Goal: Task Accomplishment & Management: Complete application form

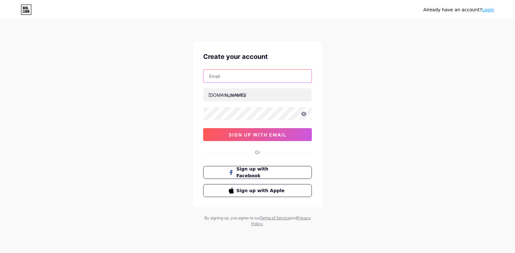
click at [223, 78] on input "text" at bounding box center [258, 76] width 108 height 13
click at [503, 111] on div "Already have an account? Login Create your account [DOMAIN_NAME]/ 0cAFcWeA6pgFs…" at bounding box center [257, 124] width 515 height 248
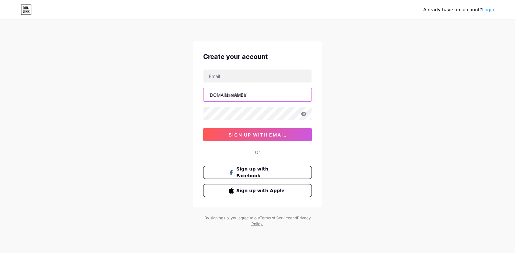
click at [252, 97] on input "text" at bounding box center [258, 94] width 108 height 13
type input "eurofloor"
click at [241, 72] on input "text" at bounding box center [258, 76] width 108 height 13
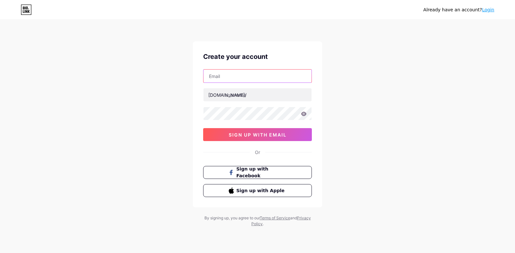
click at [278, 77] on input "text" at bounding box center [258, 76] width 108 height 13
type input "[EMAIL_ADDRESS][DOMAIN_NAME]"
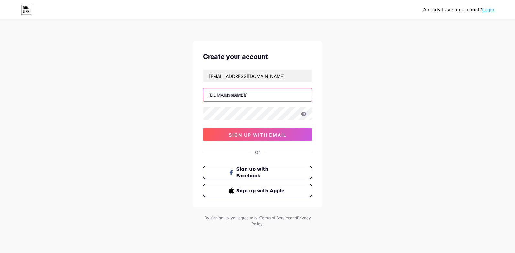
click at [279, 97] on input "text" at bounding box center [258, 94] width 108 height 13
type input "eurofloor"
click at [304, 113] on icon at bounding box center [304, 114] width 6 height 4
click at [304, 113] on icon at bounding box center [304, 114] width 6 height 5
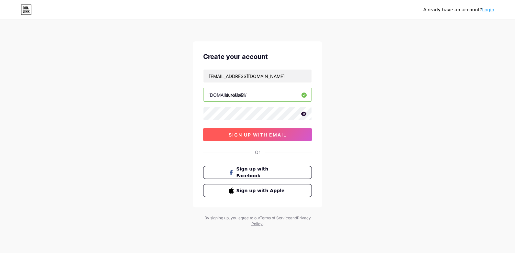
click at [268, 133] on span "sign up with email" at bounding box center [258, 135] width 58 height 6
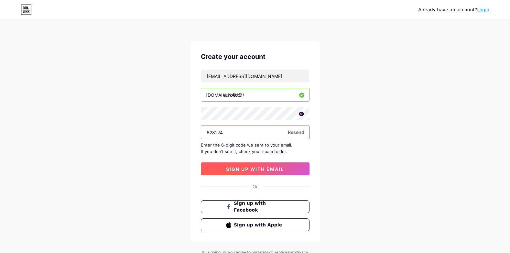
type input "628274"
click at [270, 169] on span "sign up with email" at bounding box center [255, 169] width 58 height 6
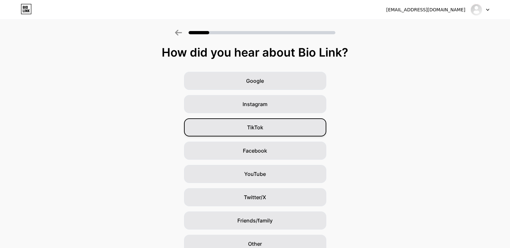
click at [263, 125] on span "TikTok" at bounding box center [255, 128] width 16 height 8
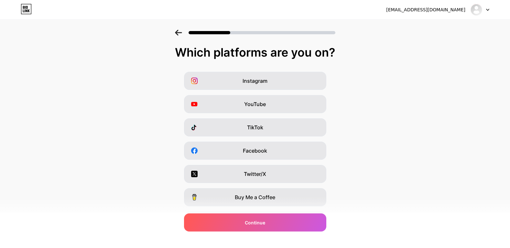
click at [183, 29] on div at bounding box center [255, 30] width 510 height 23
click at [180, 31] on icon at bounding box center [178, 33] width 7 height 6
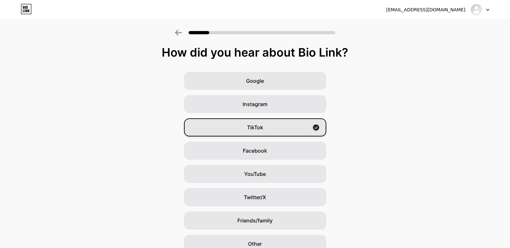
click at [284, 123] on div "TikTok" at bounding box center [255, 127] width 142 height 18
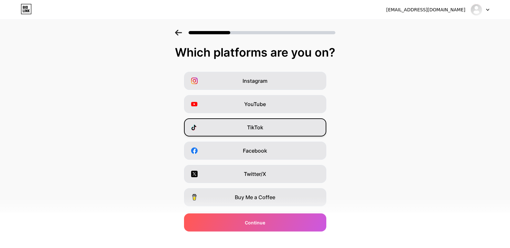
click at [283, 123] on div "TikTok" at bounding box center [255, 127] width 142 height 18
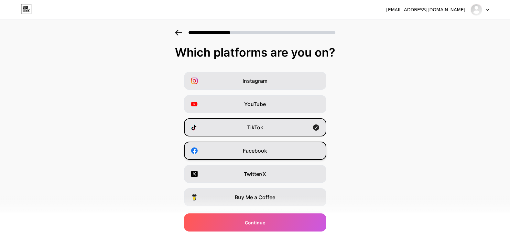
click at [284, 154] on div "Facebook" at bounding box center [255, 151] width 142 height 18
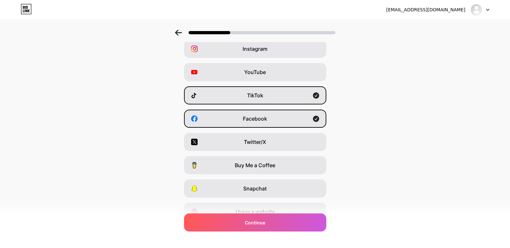
scroll to position [63, 0]
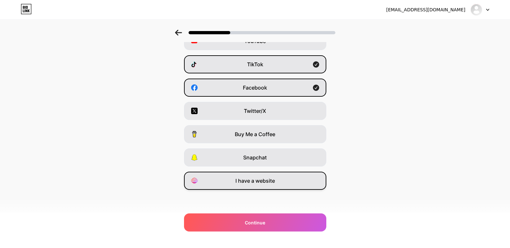
click at [277, 187] on div "I have a website" at bounding box center [255, 181] width 142 height 18
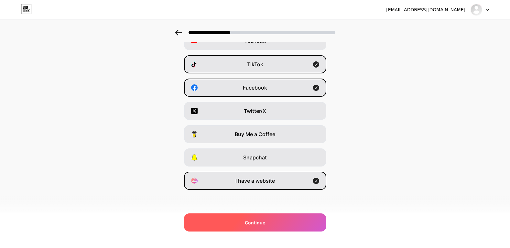
click at [264, 218] on div "Continue" at bounding box center [255, 223] width 142 height 18
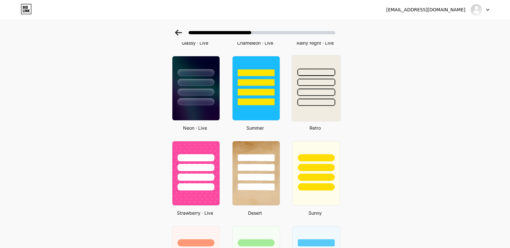
scroll to position [291, 0]
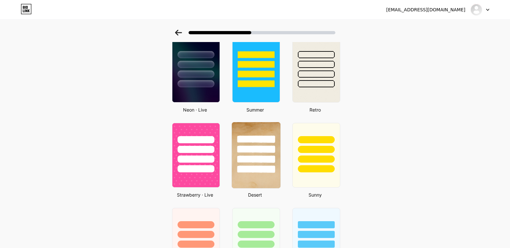
click at [275, 166] on div at bounding box center [256, 169] width 38 height 7
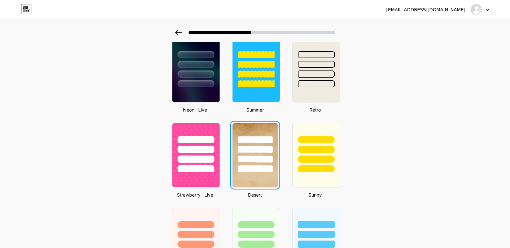
scroll to position [0, 0]
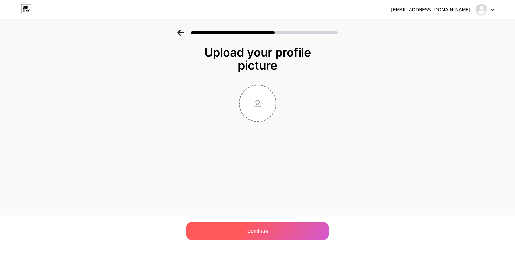
click at [264, 228] on span "Continue" at bounding box center [258, 231] width 20 height 7
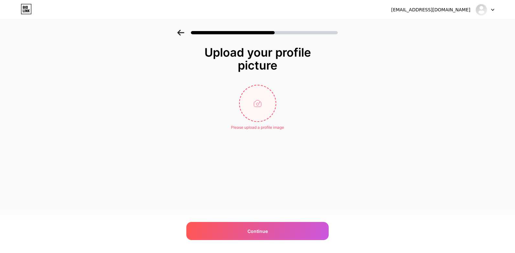
click at [250, 110] on input "file" at bounding box center [258, 103] width 36 height 36
drag, startPoint x: 246, startPoint y: 105, endPoint x: 444, endPoint y: 183, distance: 212.4
click at [444, 183] on div "eurofloormarketing@gmail.com Logout Link Copied Upload your profile picture Ple…" at bounding box center [257, 126] width 515 height 253
click at [260, 99] on input "file" at bounding box center [258, 103] width 36 height 36
type input "C:\fakepath\profile.jpg"
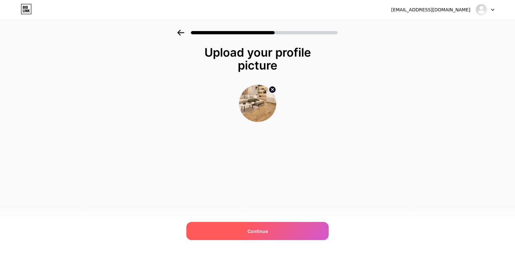
drag, startPoint x: 253, startPoint y: 230, endPoint x: 255, endPoint y: 226, distance: 4.5
click at [255, 227] on div "Continue" at bounding box center [257, 231] width 142 height 18
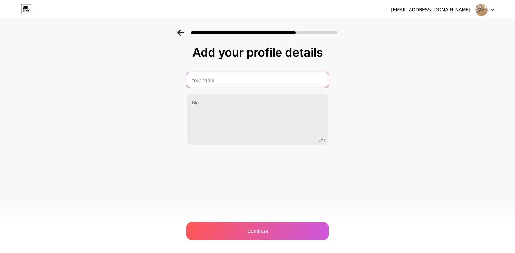
click at [266, 84] on input "text" at bounding box center [257, 80] width 143 height 16
type input "Eurofloor"
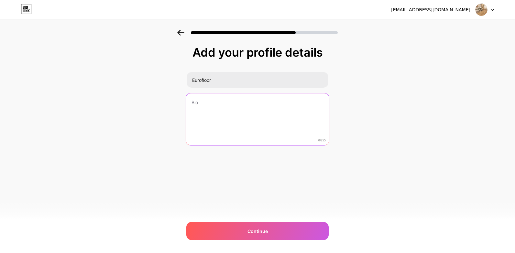
click at [201, 103] on textarea at bounding box center [257, 119] width 143 height 53
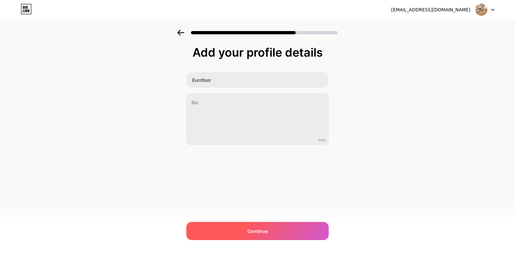
click at [289, 228] on div "Continue" at bounding box center [257, 231] width 142 height 18
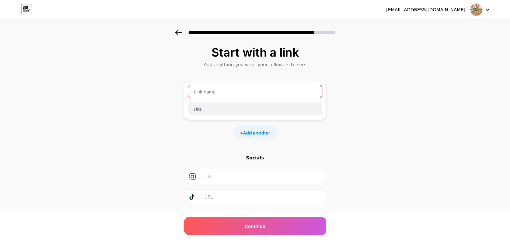
click at [276, 93] on input "text" at bounding box center [255, 91] width 134 height 13
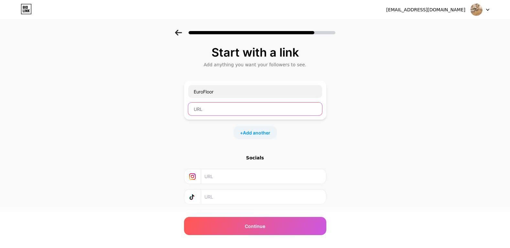
click at [284, 105] on input "text" at bounding box center [255, 109] width 134 height 13
click at [285, 106] on input "text" at bounding box center [255, 109] width 134 height 13
click at [260, 131] on span "Add another" at bounding box center [257, 132] width 28 height 7
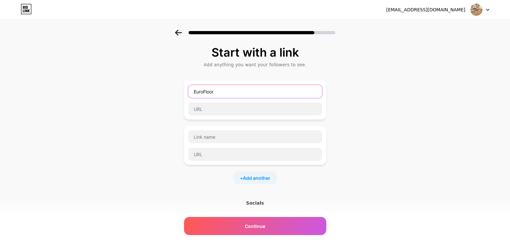
drag, startPoint x: 229, startPoint y: 90, endPoint x: 167, endPoint y: 90, distance: 62.5
click at [167, 90] on div "Start with a link Add anything you want your followers to see. EuroFloor + Add …" at bounding box center [255, 166] width 510 height 273
drag, startPoint x: 232, startPoint y: 90, endPoint x: 169, endPoint y: 90, distance: 63.4
click at [169, 90] on div "Start with a link Add anything you want your followers to see. EuroFloor + Add …" at bounding box center [255, 166] width 510 height 273
type input "E-Catalog"
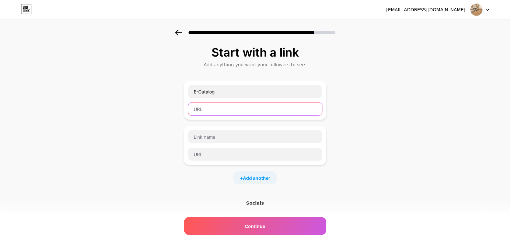
click at [208, 113] on input "text" at bounding box center [255, 109] width 134 height 13
paste input "https://www.eurofloor.com.my/"
type input "https://www.eurofloor.com.my/"
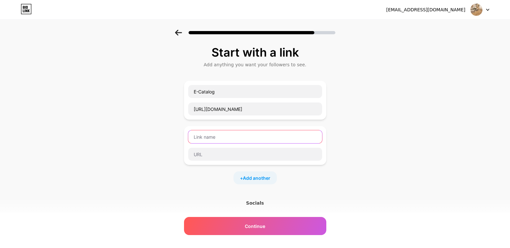
click at [227, 140] on input "text" at bounding box center [255, 136] width 134 height 13
type input "f"
type input "Facebook"
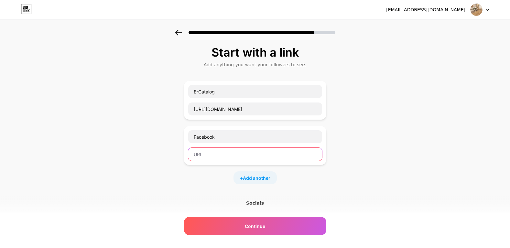
click at [210, 155] on input "text" at bounding box center [255, 154] width 134 height 13
paste input "https://www.facebook.com/share/19cZ5fBuY8/?mibextid=wwXIfr"
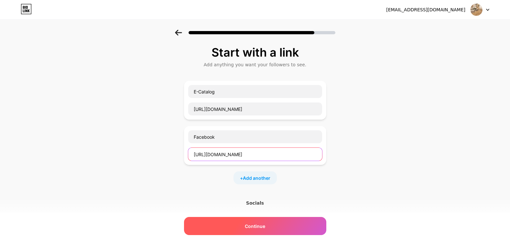
type input "https://www.facebook.com/share/19cZ5fBuY8/?mibextid=wwXIfr"
click at [268, 222] on div "Continue" at bounding box center [255, 226] width 142 height 18
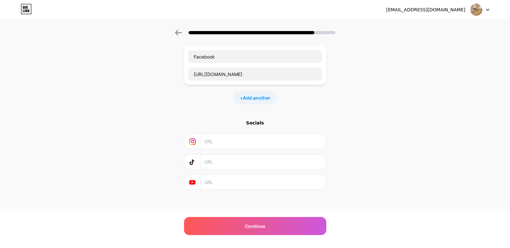
scroll to position [0, 0]
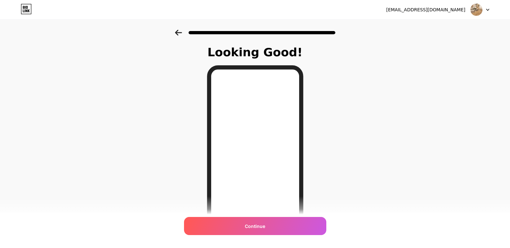
click at [182, 31] on icon at bounding box center [178, 33] width 7 height 6
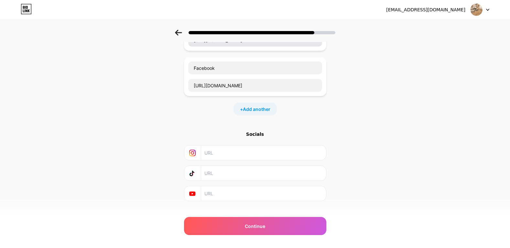
scroll to position [80, 0]
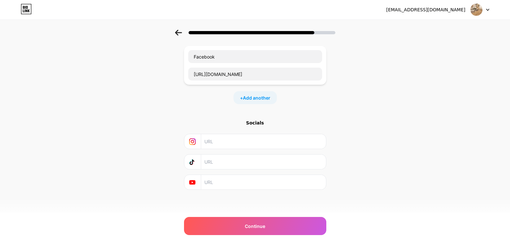
click at [232, 164] on input "text" at bounding box center [263, 162] width 117 height 15
paste input "https://www.tiktok.com/@eurofloor6?_t=ZS-90MvDm9hQRg&_r=1"
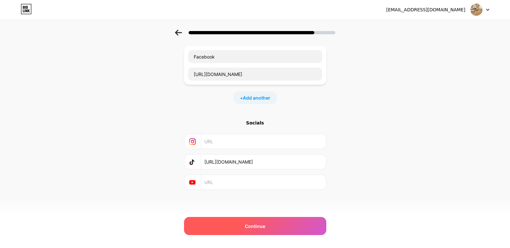
type input "https://www.tiktok.com/@eurofloor6?_t=ZS-90MvDm9hQRg&_r=1"
click at [276, 224] on div "Continue" at bounding box center [255, 226] width 142 height 18
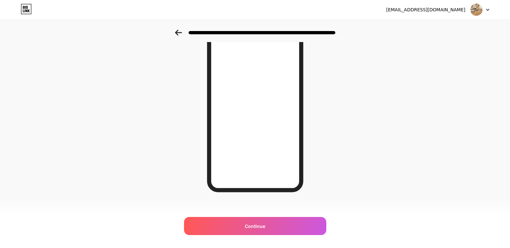
scroll to position [77, 0]
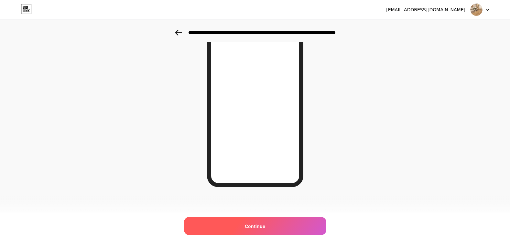
click at [276, 227] on div "Continue" at bounding box center [255, 226] width 142 height 18
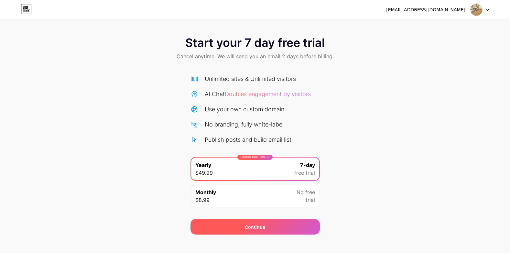
click at [273, 228] on div "Continue" at bounding box center [255, 227] width 129 height 16
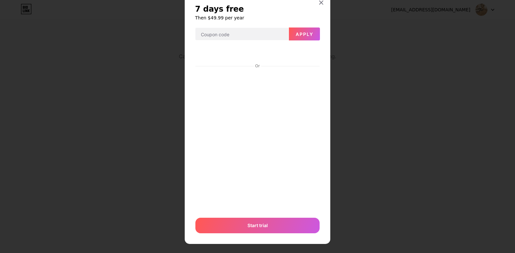
scroll to position [26, 0]
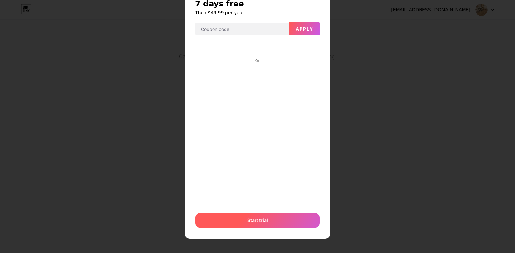
click at [270, 217] on div "Start trial" at bounding box center [257, 221] width 124 height 16
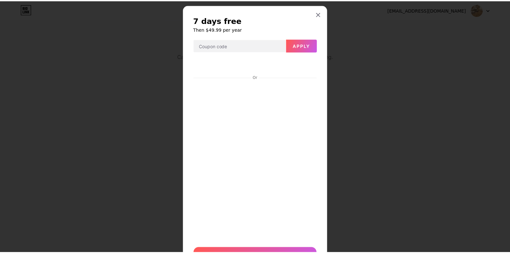
scroll to position [0, 0]
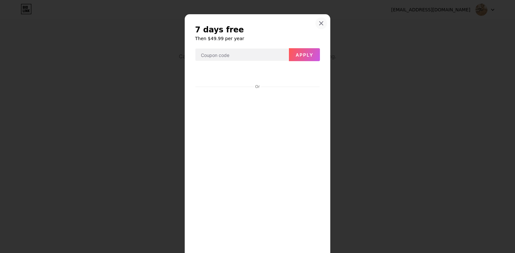
click at [320, 21] on icon at bounding box center [321, 23] width 5 height 5
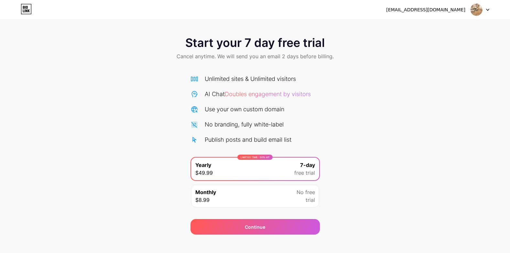
scroll to position [7, 0]
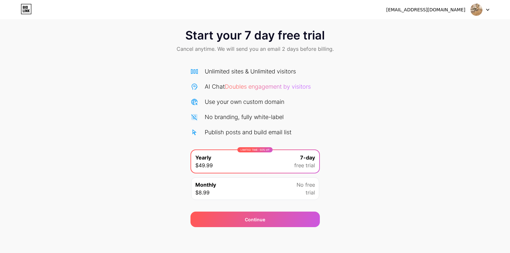
click at [486, 12] on div at bounding box center [480, 10] width 19 height 12
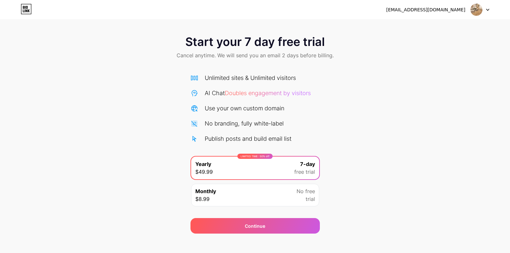
scroll to position [0, 0]
